Goal: Task Accomplishment & Management: Manage account settings

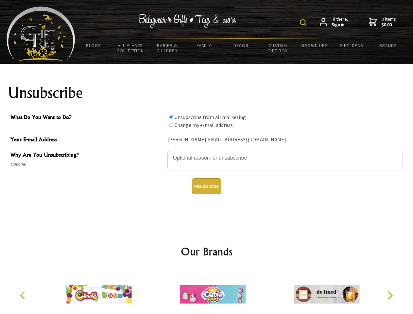
click at [304, 23] on img at bounding box center [303, 22] width 7 height 7
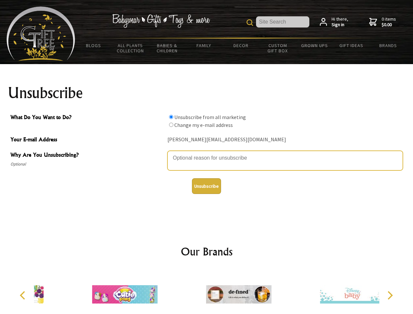
click at [206, 153] on textarea "Why Are You Unsubscribing?" at bounding box center [284, 161] width 235 height 20
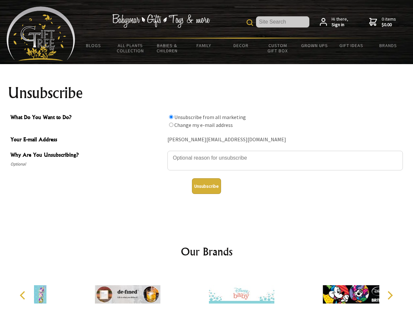
click at [171, 117] on input "What Do You Want to Do?" at bounding box center [171, 117] width 4 height 4
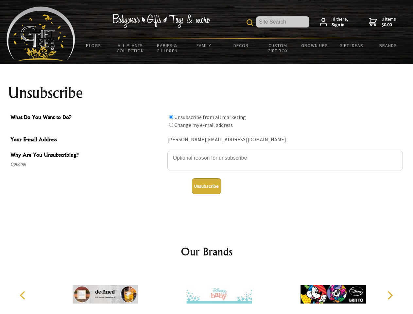
click at [171, 124] on input "What Do You Want to Do?" at bounding box center [171, 124] width 4 height 4
radio input "true"
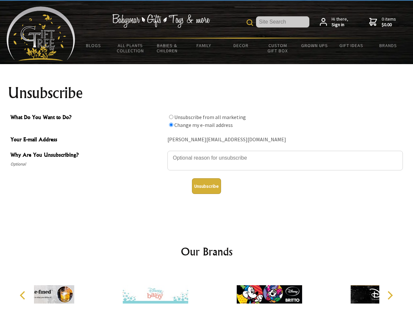
click at [206, 186] on button "Unsubscribe" at bounding box center [206, 186] width 29 height 16
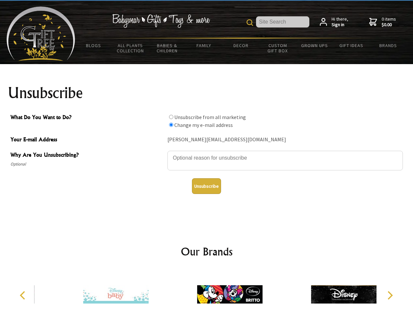
click at [206, 291] on img at bounding box center [229, 293] width 65 height 49
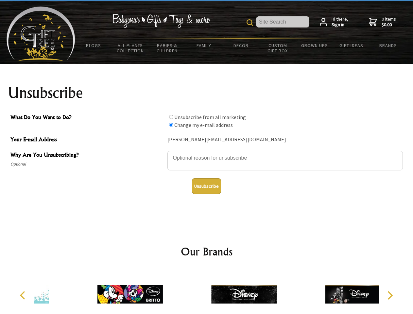
click at [24, 295] on icon "Previous" at bounding box center [23, 295] width 8 height 8
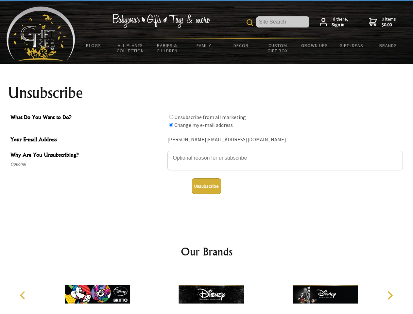
click at [389, 295] on icon "Next" at bounding box center [389, 295] width 8 height 8
